Goal: Task Accomplishment & Management: Use online tool/utility

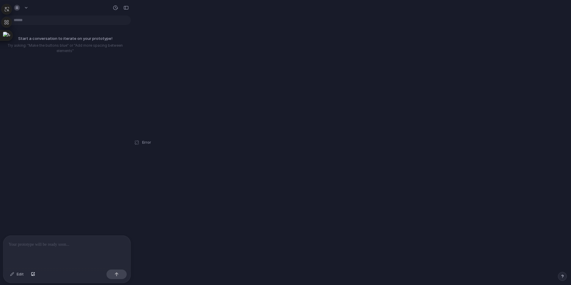
click at [56, 253] on div at bounding box center [66, 252] width 127 height 32
click at [149, 142] on span "Error" at bounding box center [146, 143] width 9 height 6
click at [140, 143] on div "Error" at bounding box center [142, 142] width 17 height 285
click at [120, 101] on div "你好" at bounding box center [65, 127] width 130 height 218
